Goal: Use online tool/utility

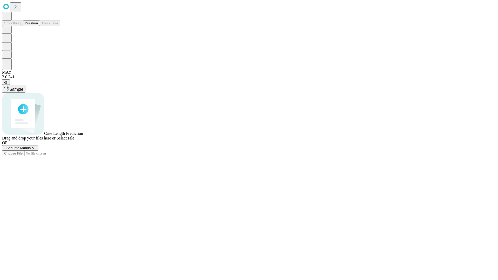
click at [38, 26] on button "Duration" at bounding box center [31, 22] width 17 height 5
click at [74, 140] on span "Select File" at bounding box center [66, 138] width 18 height 4
